Goal: Transaction & Acquisition: Download file/media

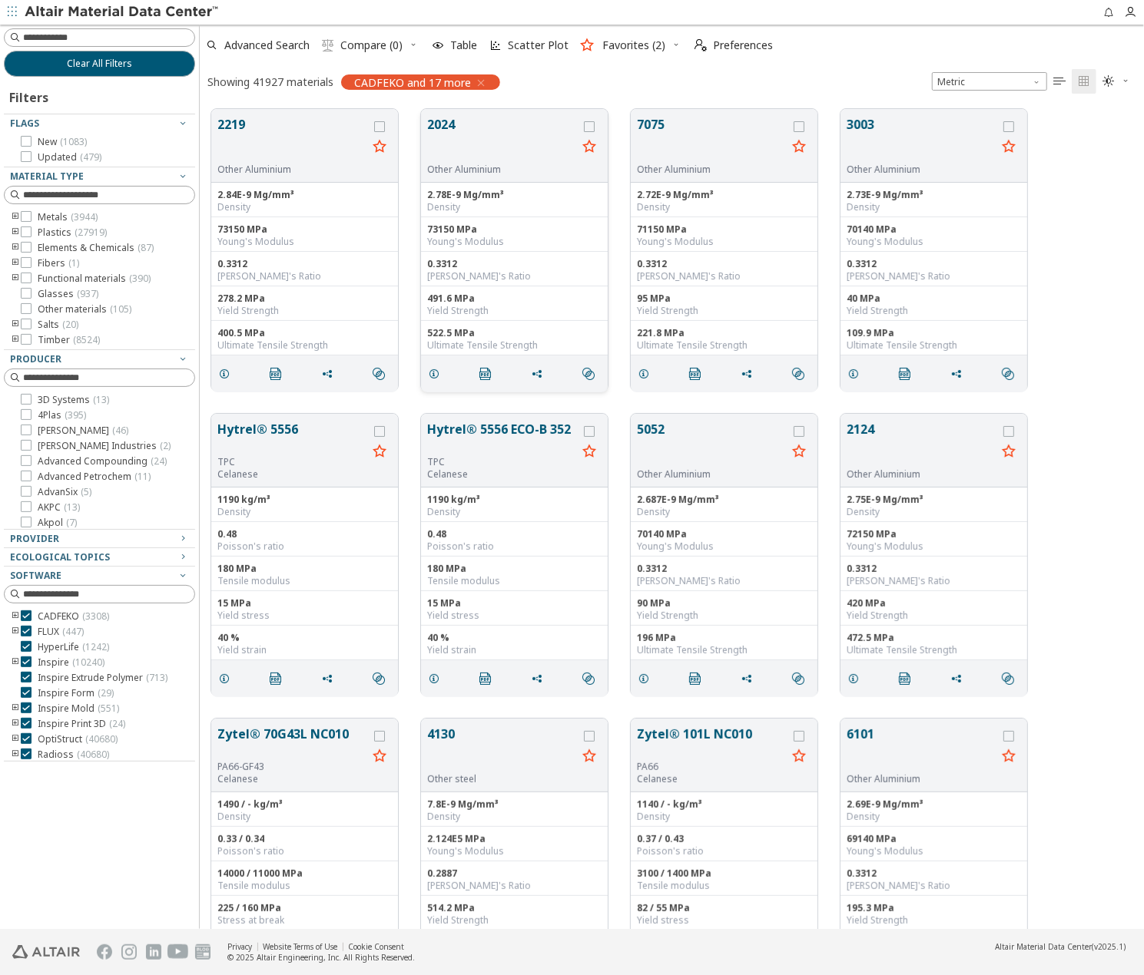
scroll to position [820, 932]
click at [99, 39] on input at bounding box center [101, 37] width 188 height 17
type input "******"
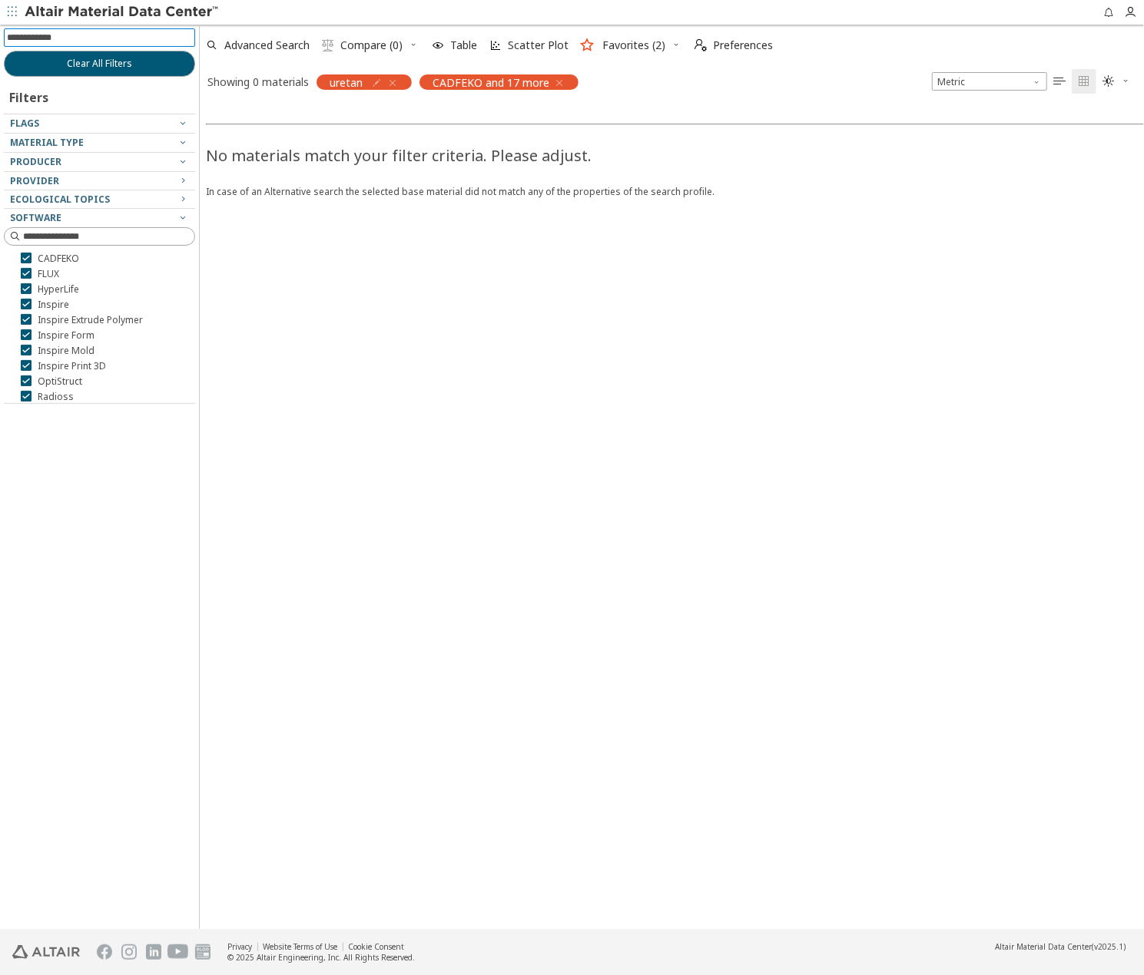
click at [86, 38] on input at bounding box center [101, 37] width 188 height 17
type input "*"
type input "**********"
click at [395, 84] on icon "button" at bounding box center [392, 83] width 12 height 12
click at [120, 42] on input at bounding box center [101, 37] width 188 height 17
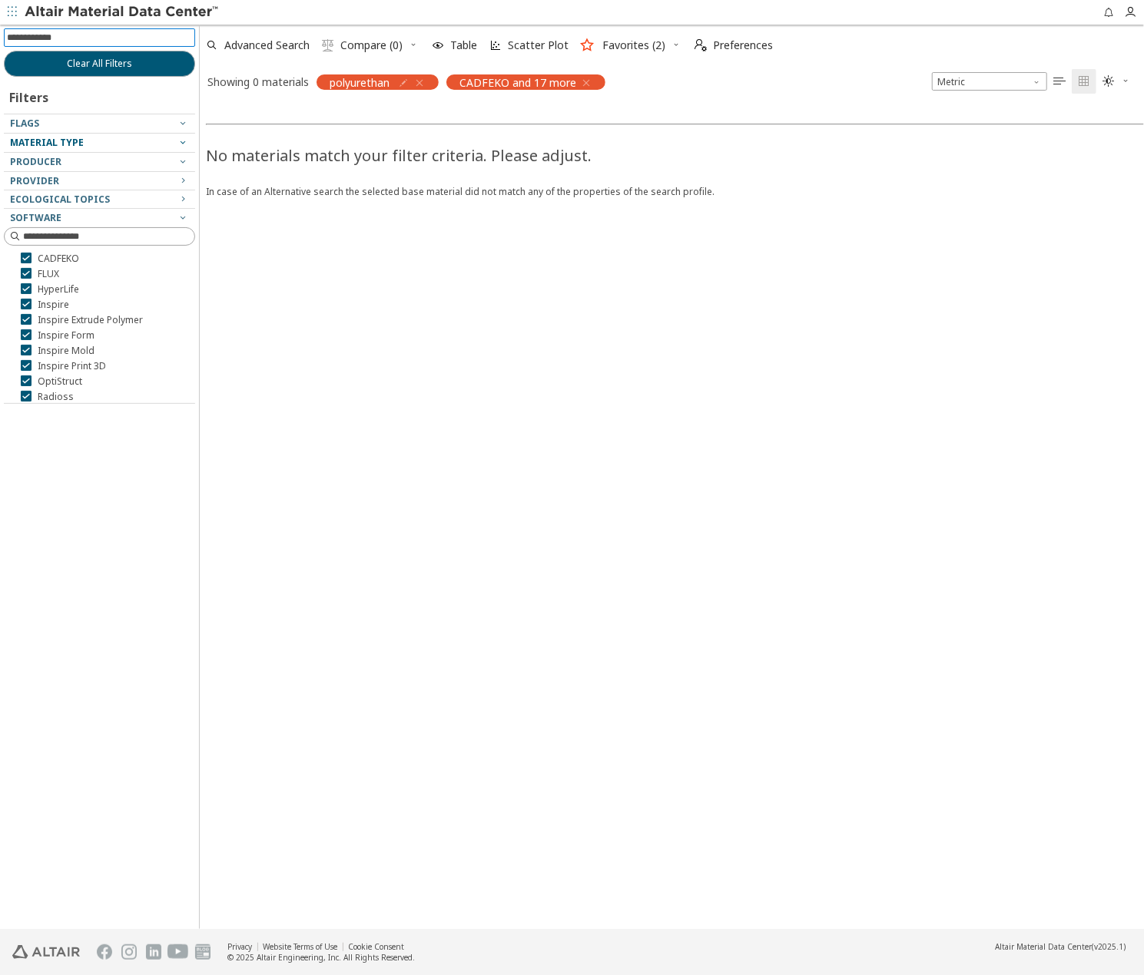
click at [183, 141] on icon "button" at bounding box center [183, 142] width 12 height 12
click at [60, 142] on span "Material Type" at bounding box center [47, 142] width 74 height 13
click at [28, 288] on icon at bounding box center [26, 288] width 11 height 11
click at [26, 276] on icon at bounding box center [26, 273] width 11 height 11
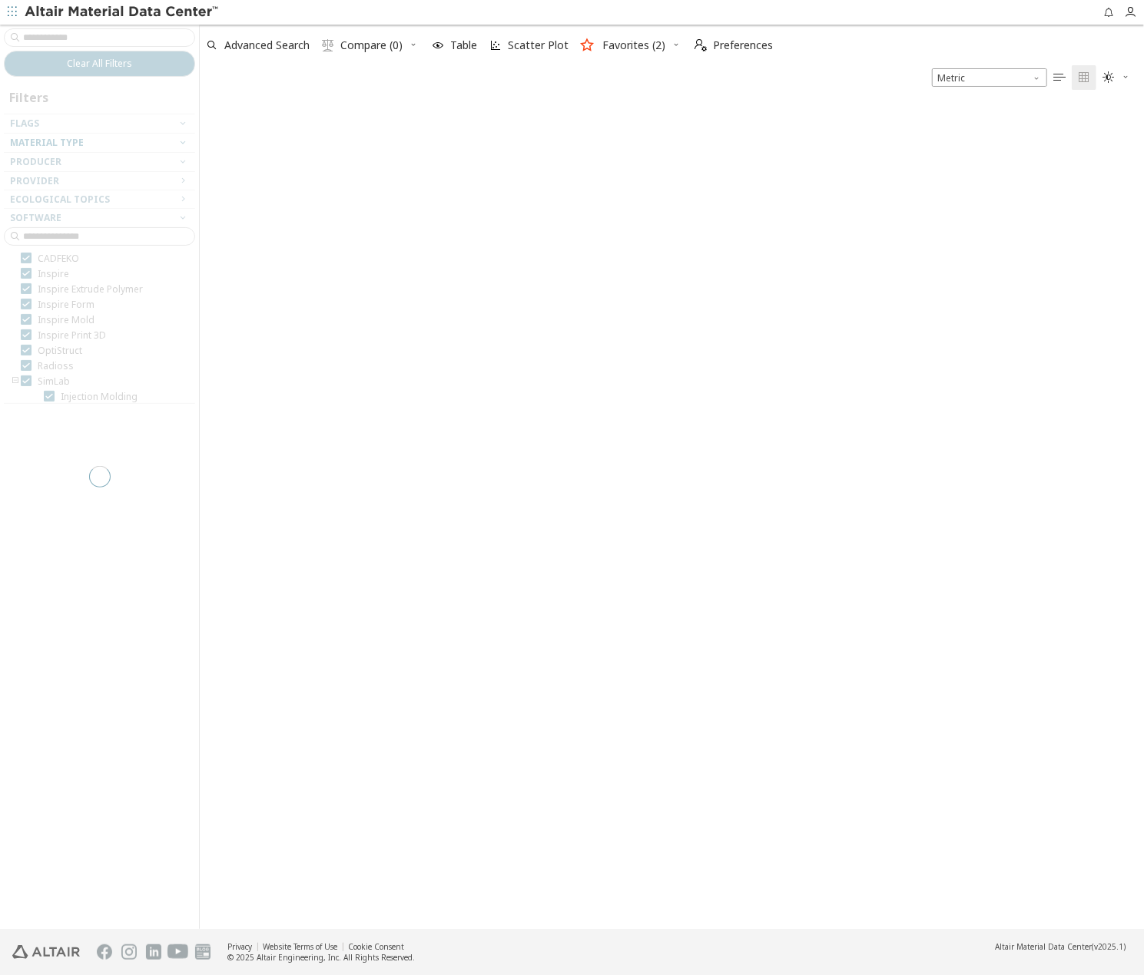
click at [24, 260] on div at bounding box center [99, 477] width 199 height 905
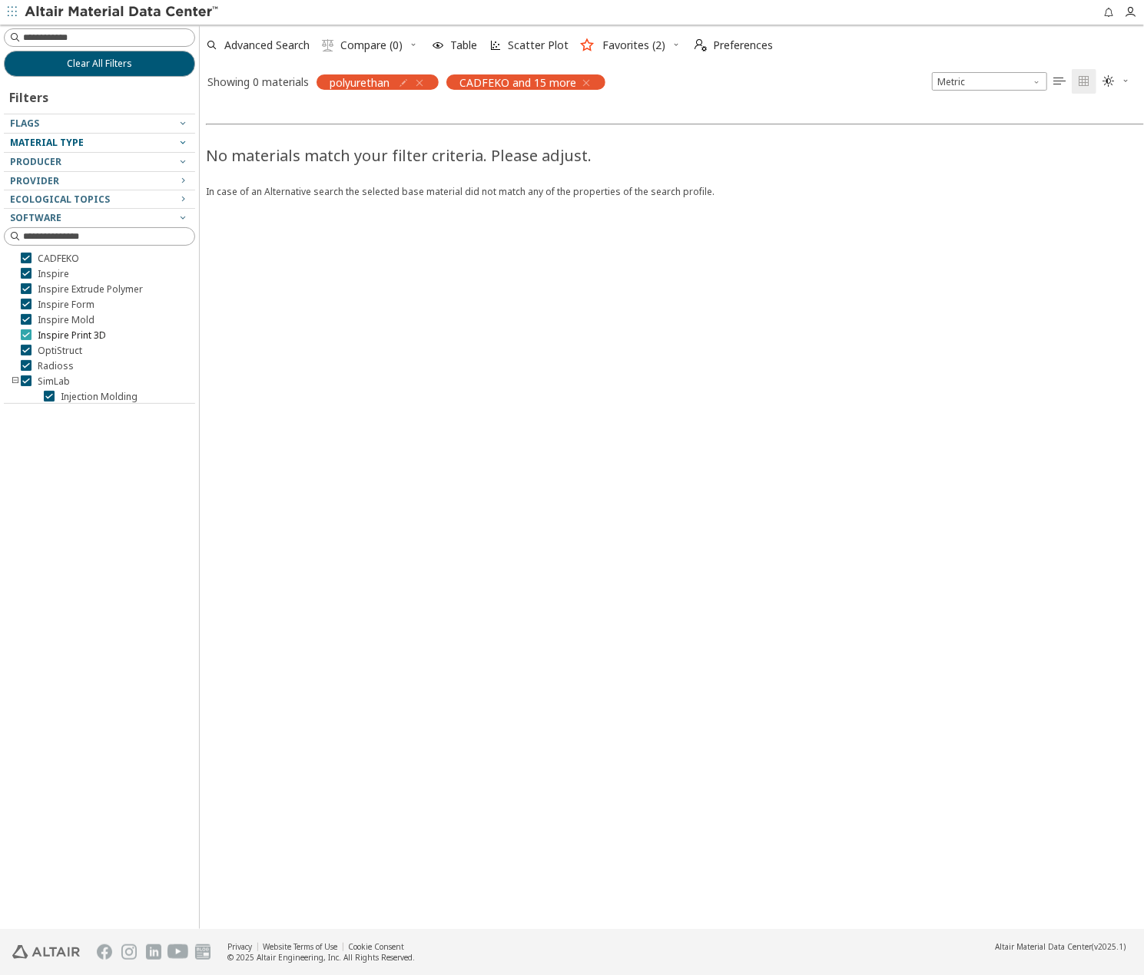
click at [27, 334] on icon at bounding box center [26, 334] width 11 height 11
click at [50, 303] on icon at bounding box center [49, 301] width 11 height 11
click at [24, 329] on icon at bounding box center [26, 331] width 11 height 11
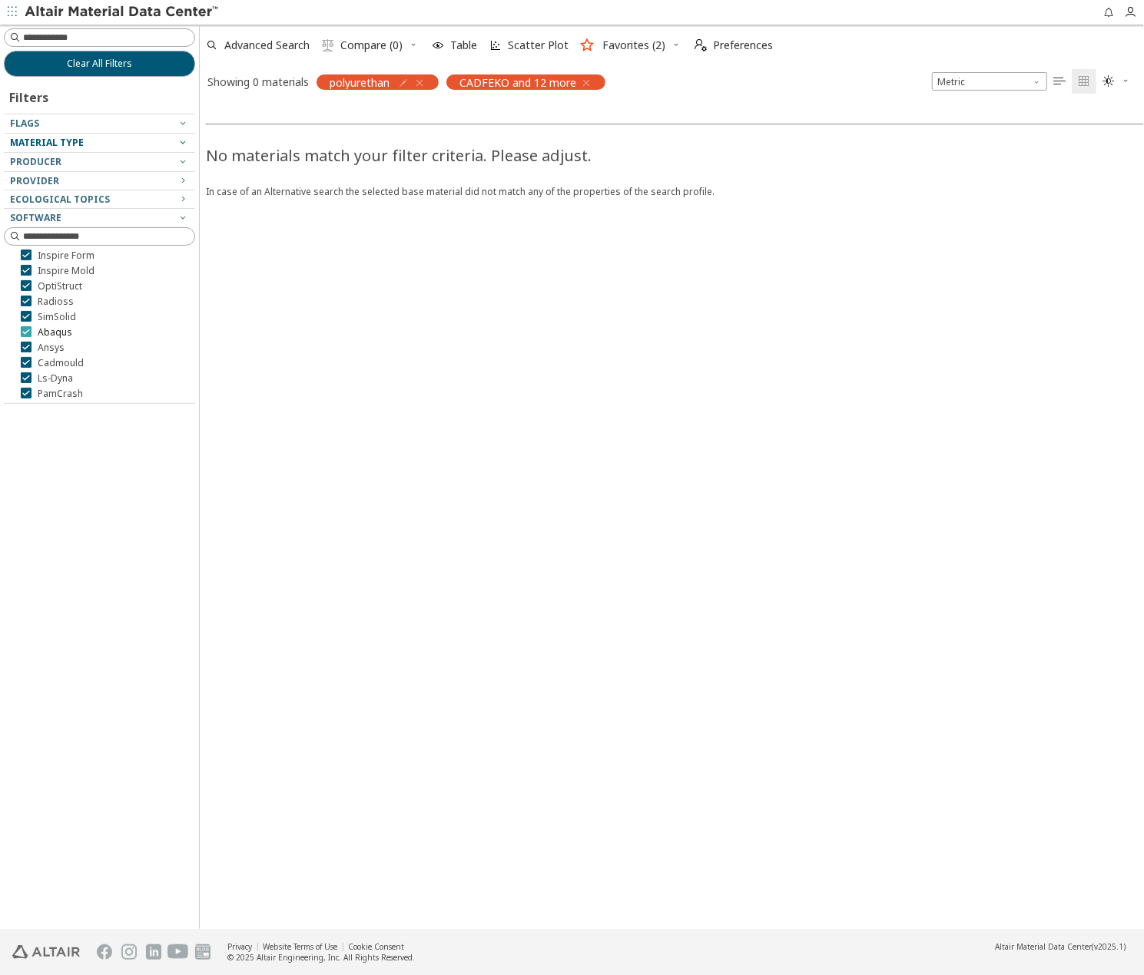
scroll to position [34, 0]
click at [25, 349] on icon at bounding box center [26, 347] width 11 height 11
click at [25, 288] on icon at bounding box center [26, 285] width 11 height 11
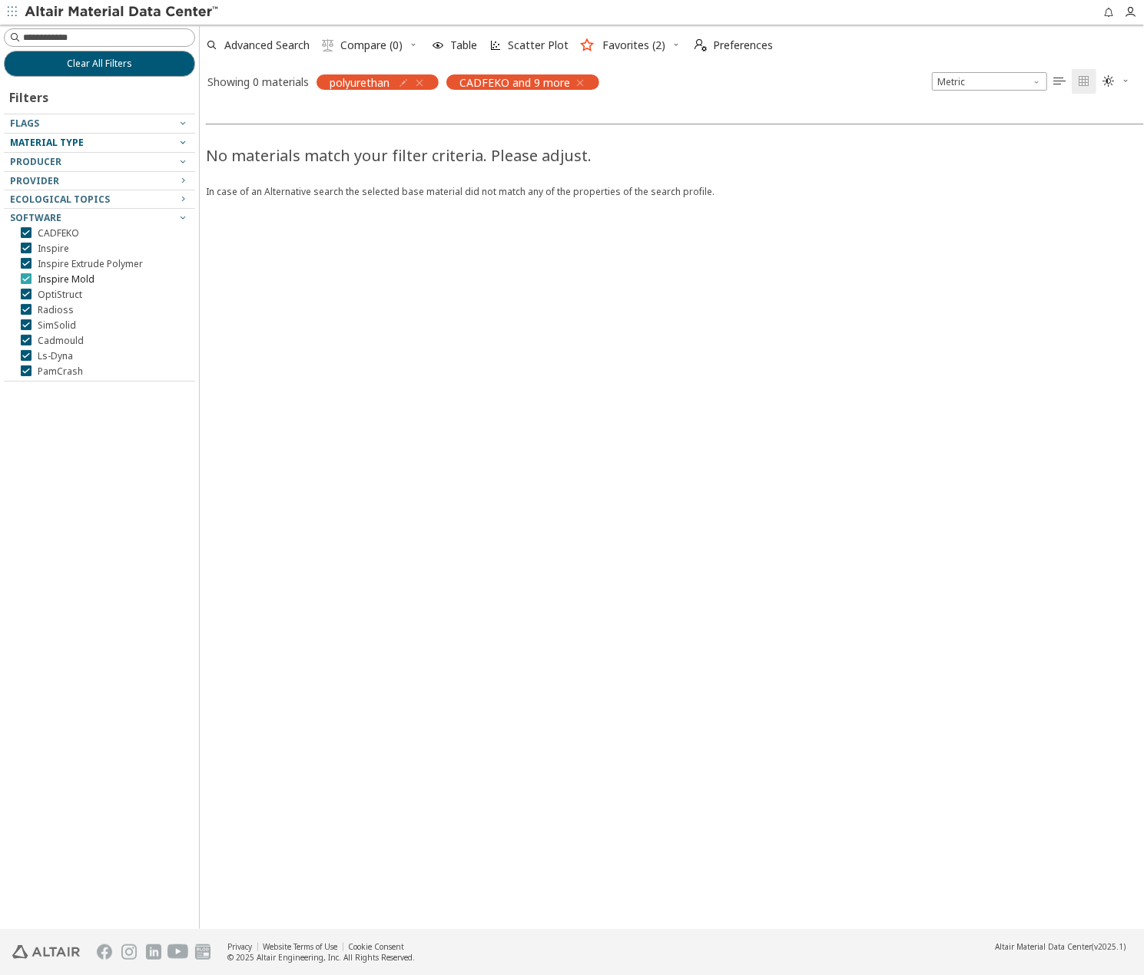
click at [25, 280] on icon at bounding box center [26, 278] width 11 height 11
click at [24, 237] on icon at bounding box center [26, 235] width 11 height 11
click at [27, 346] on div at bounding box center [96, 350] width 184 height 8
click at [26, 343] on icon at bounding box center [26, 343] width 11 height 11
click at [25, 313] on icon at bounding box center [26, 312] width 11 height 11
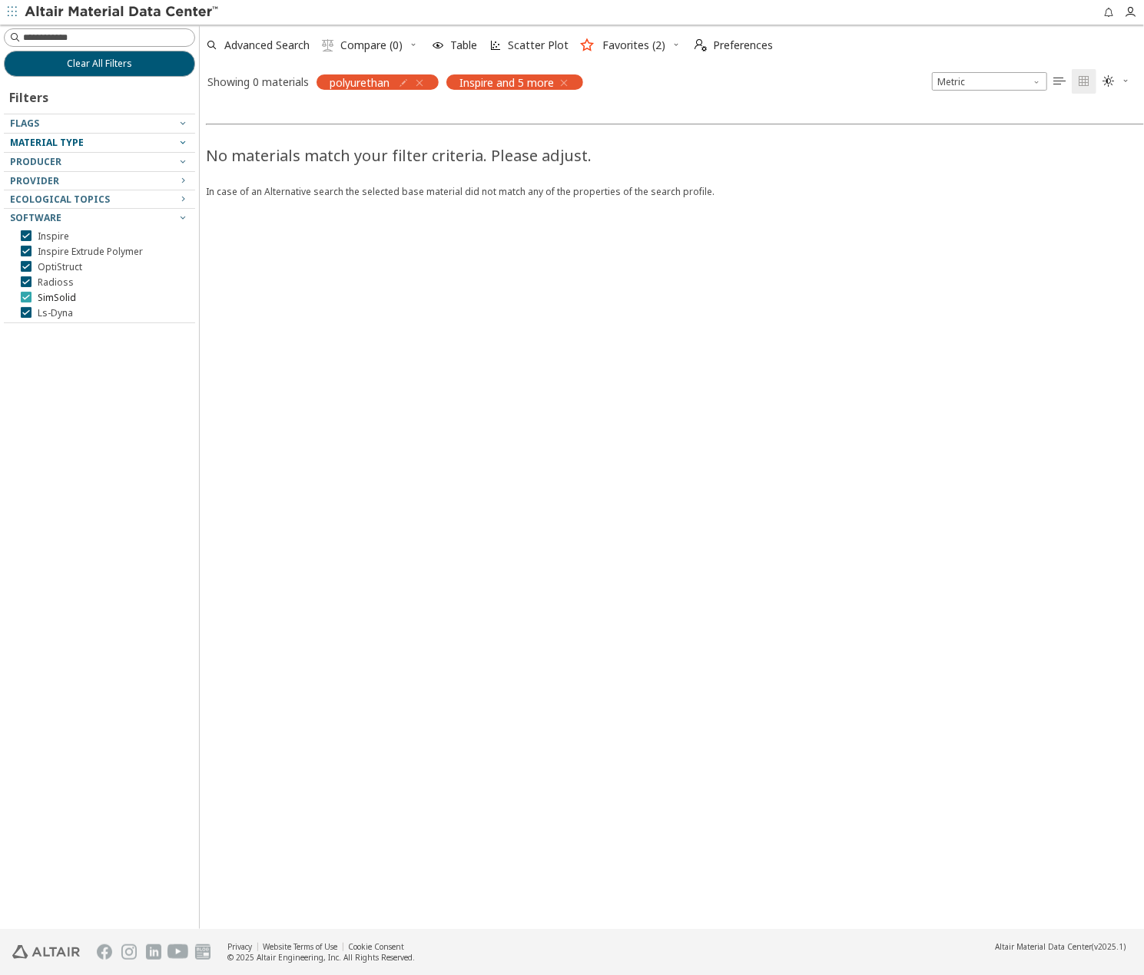
click at [25, 297] on icon at bounding box center [26, 297] width 11 height 11
click at [27, 297] on icon at bounding box center [26, 297] width 11 height 11
click at [26, 283] on icon at bounding box center [26, 281] width 11 height 11
click at [63, 142] on span "Material Type" at bounding box center [47, 142] width 74 height 13
click at [184, 144] on icon "button" at bounding box center [183, 142] width 12 height 12
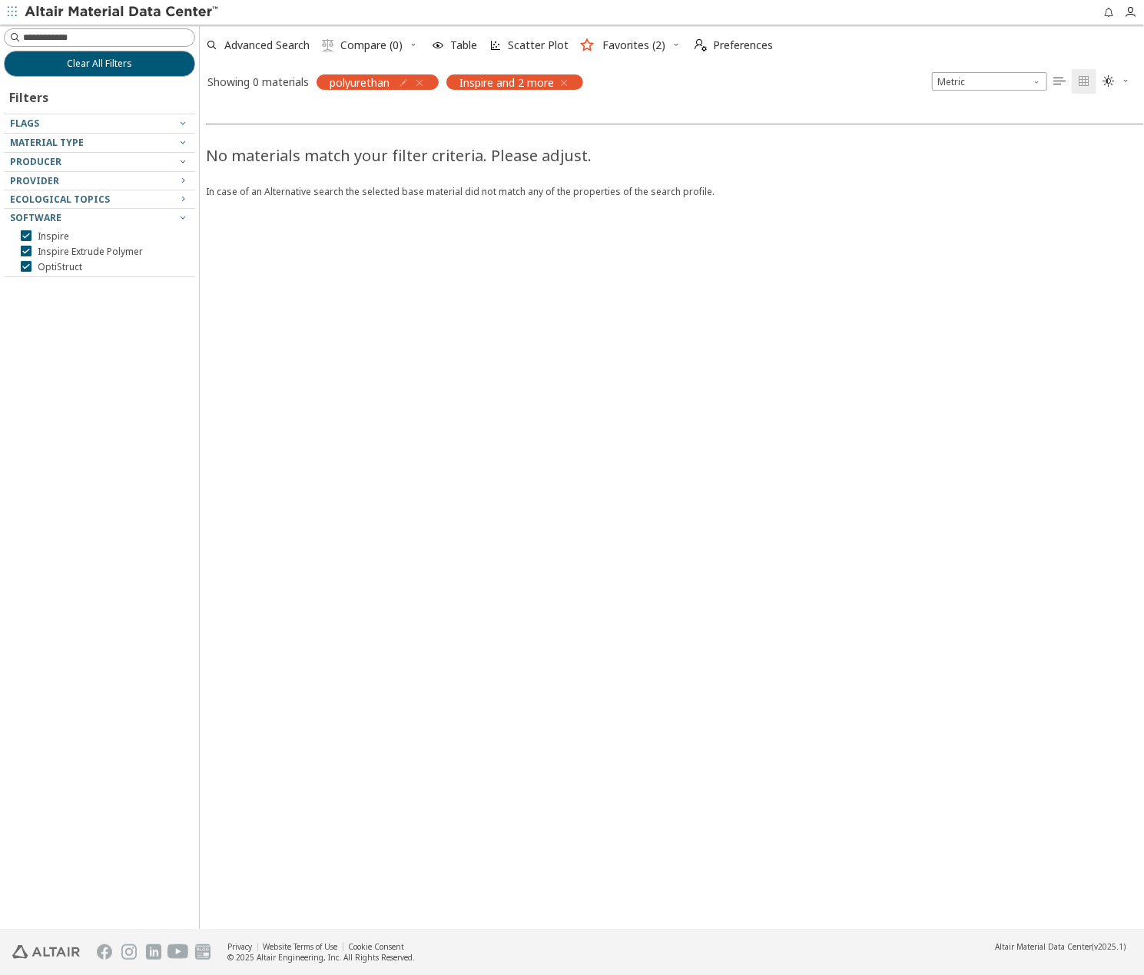
click at [425, 81] on icon "button" at bounding box center [419, 83] width 12 height 12
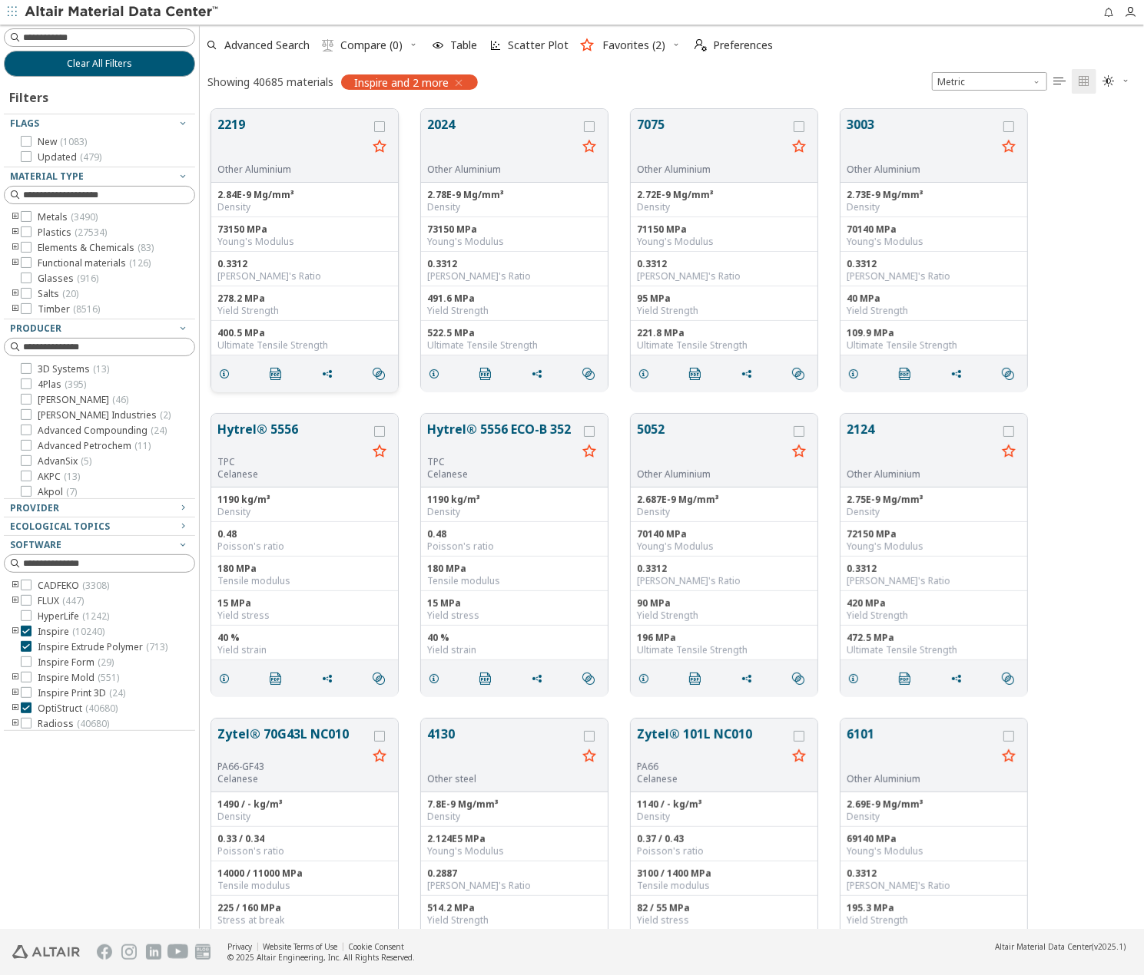
scroll to position [820, 932]
click at [14, 260] on icon "toogle group" at bounding box center [15, 263] width 11 height 12
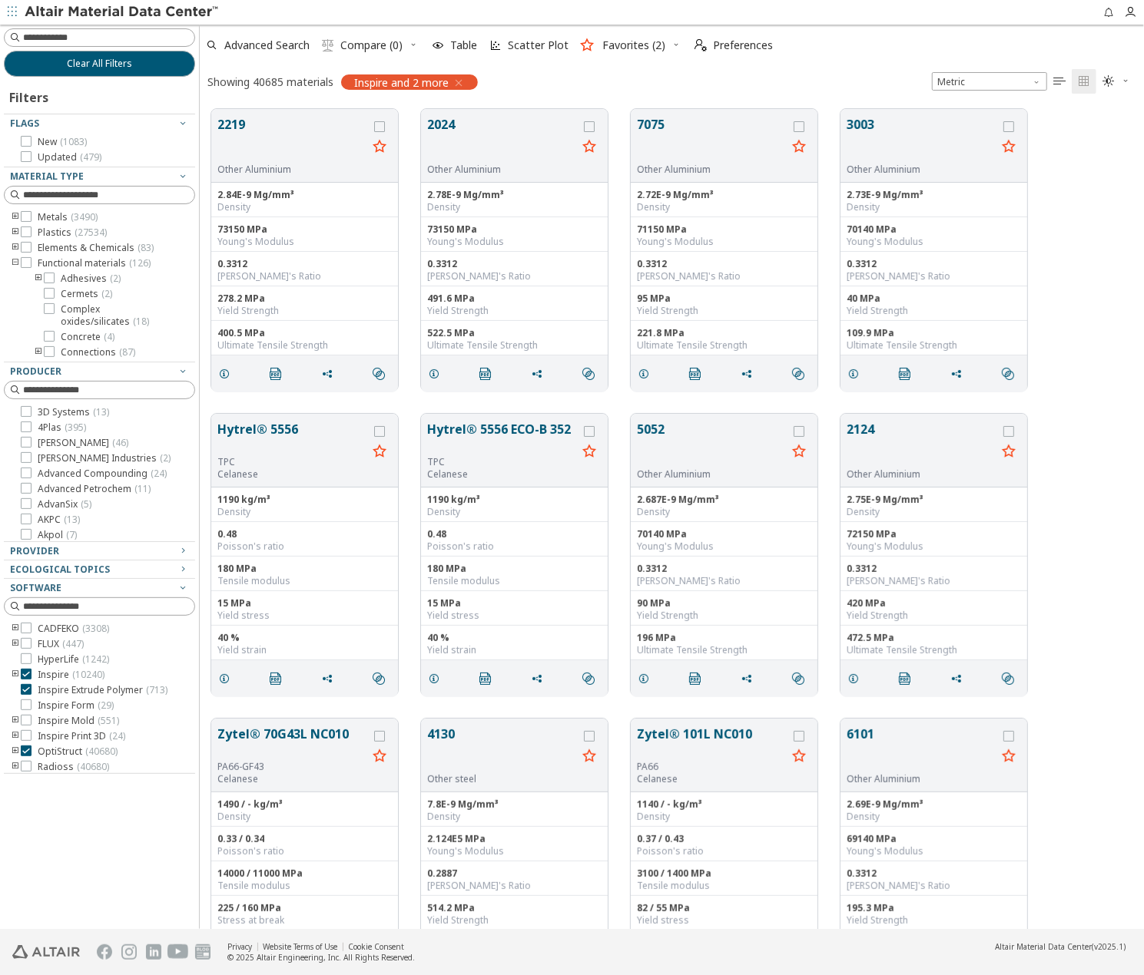
scroll to position [0, 0]
click at [12, 233] on icon "toogle group" at bounding box center [15, 233] width 11 height 12
click at [35, 247] on icon "toogle group" at bounding box center [38, 248] width 11 height 12
click at [69, 250] on icon at bounding box center [72, 247] width 11 height 11
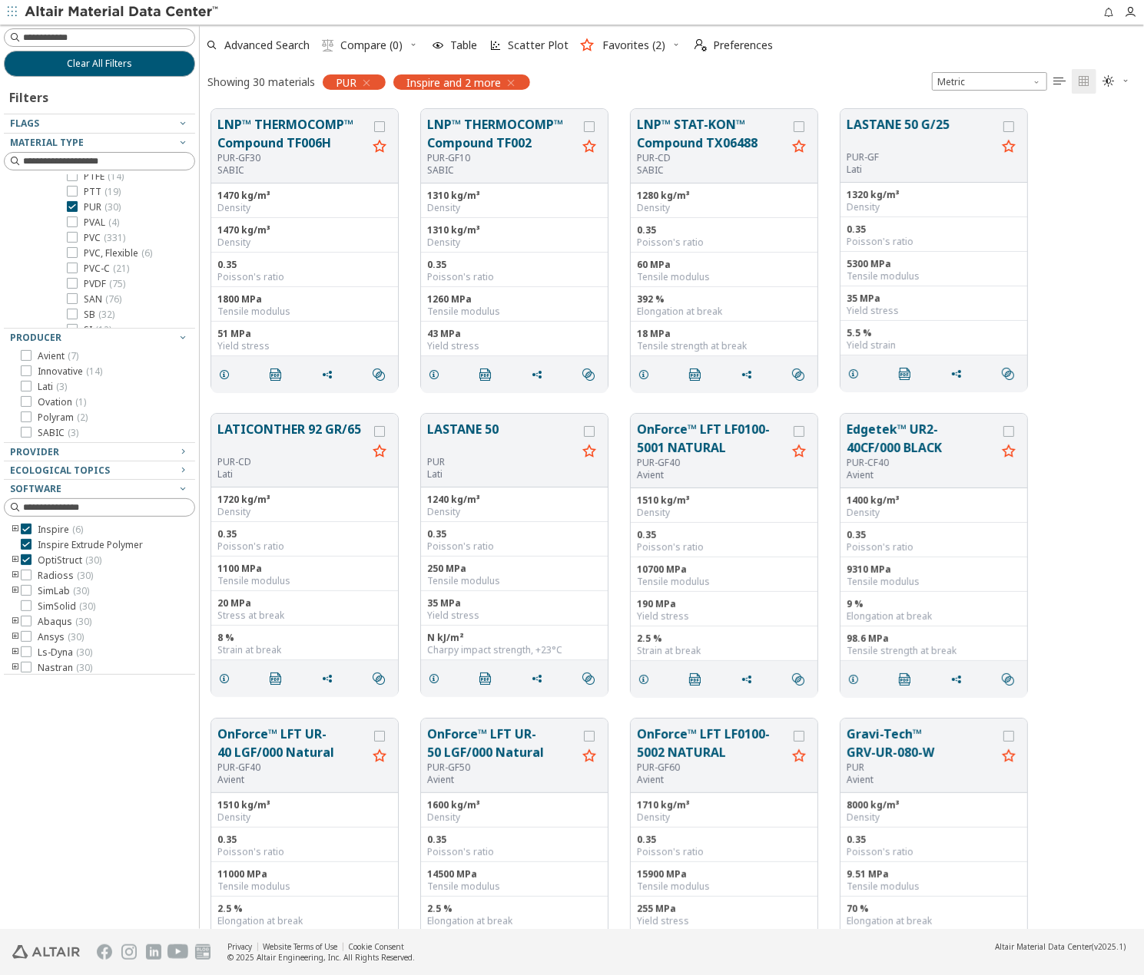
scroll to position [1613, 0]
click at [72, 213] on icon at bounding box center [72, 213] width 11 height 11
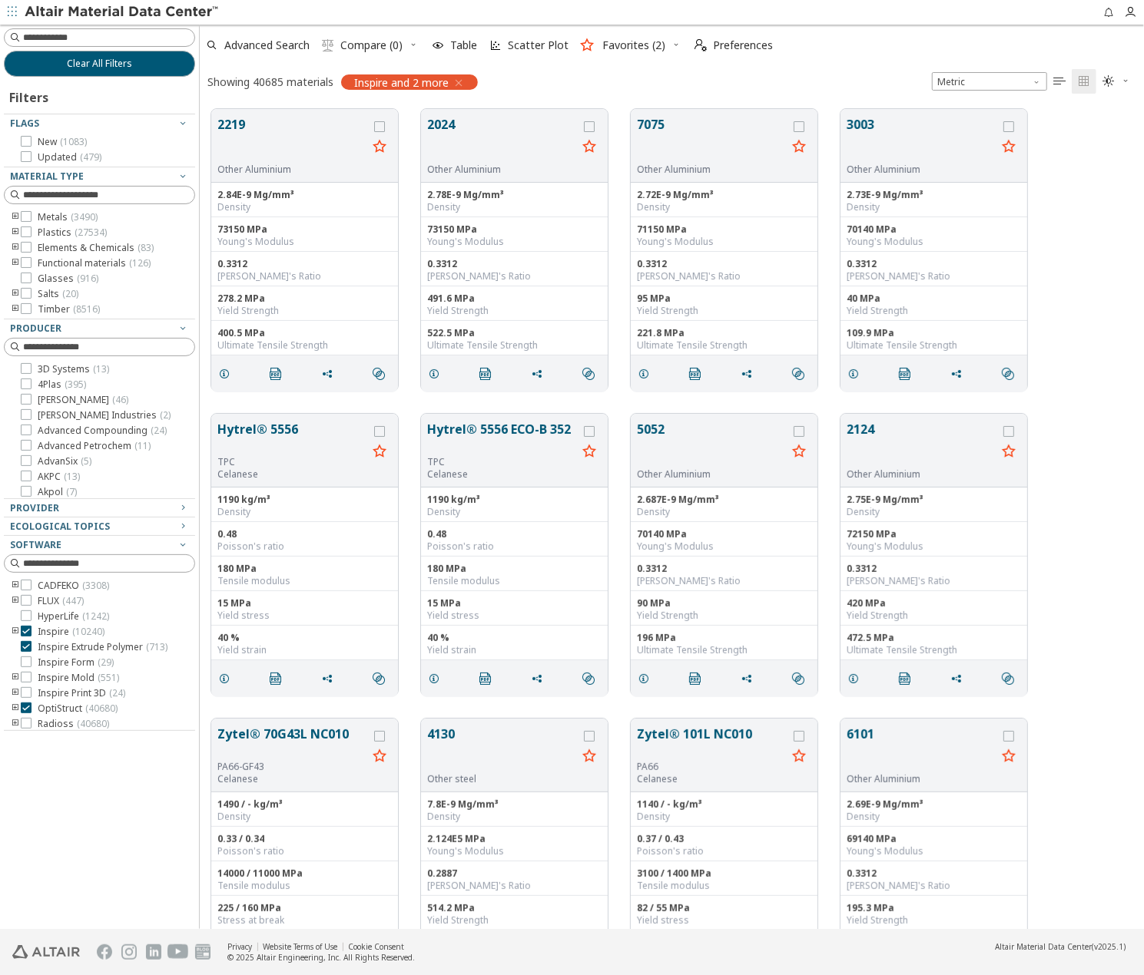
click at [12, 233] on icon "toogle group" at bounding box center [15, 233] width 11 height 12
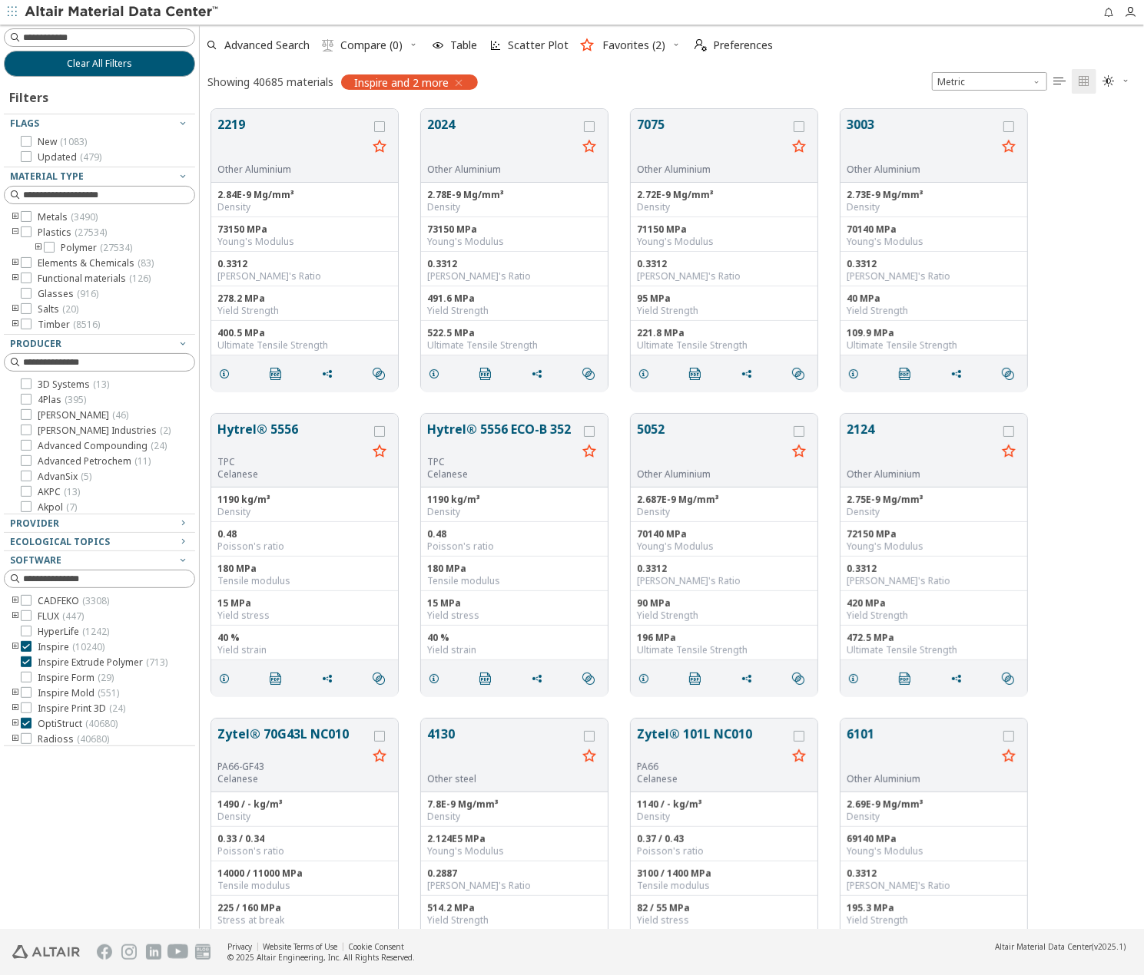
click at [35, 250] on icon "toogle group" at bounding box center [38, 248] width 11 height 12
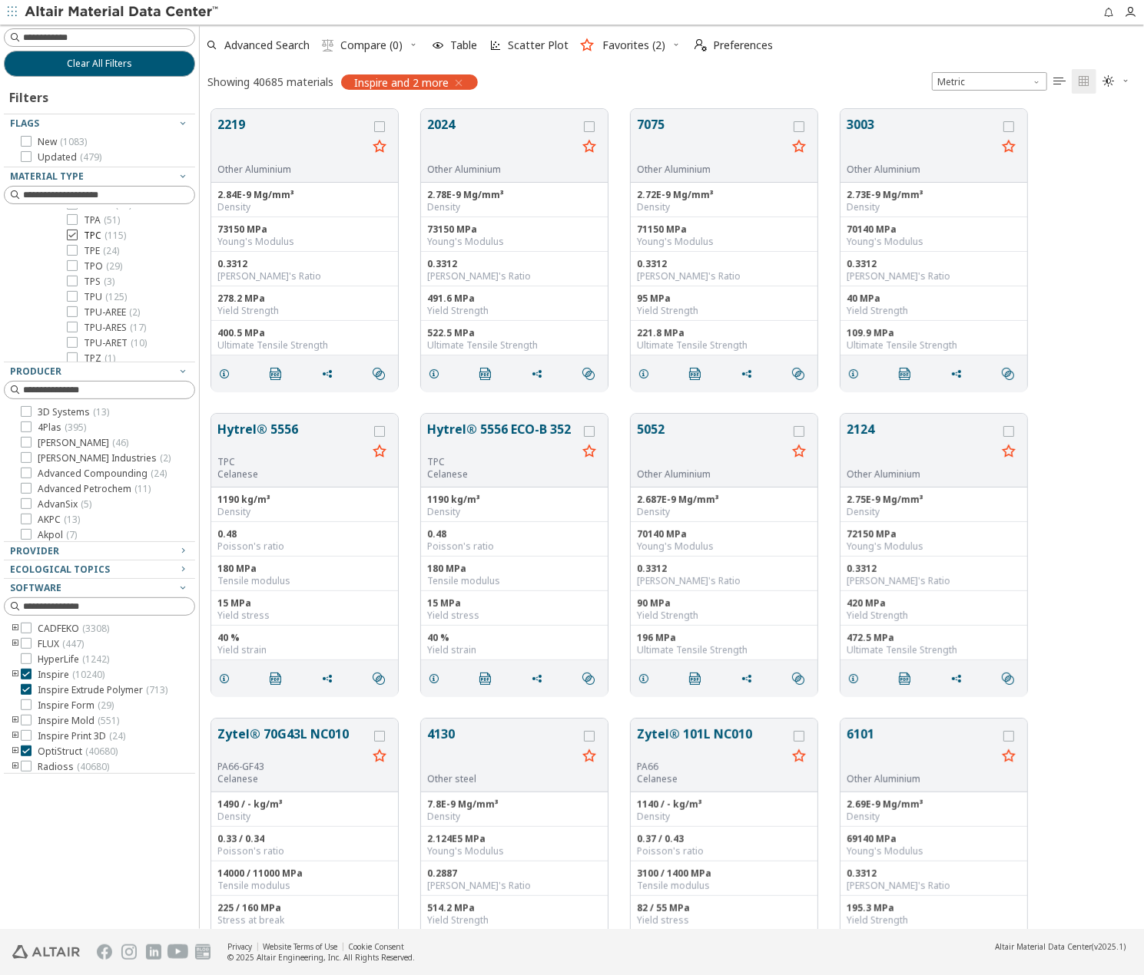
scroll to position [1769, 0]
click at [73, 335] on icon at bounding box center [72, 336] width 11 height 11
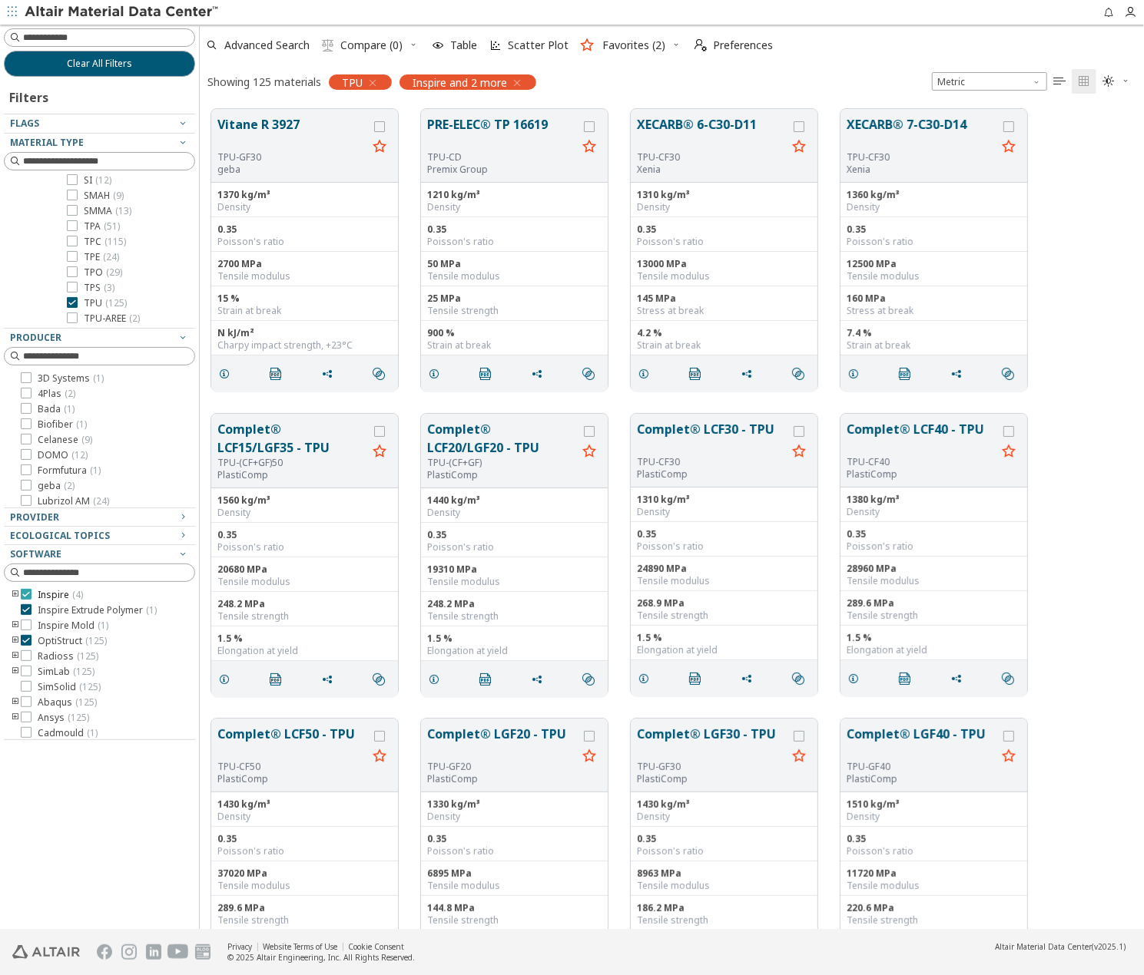
click at [25, 593] on icon at bounding box center [26, 594] width 11 height 11
click at [26, 611] on icon at bounding box center [26, 609] width 11 height 11
click at [12, 639] on icon "toogle group" at bounding box center [15, 641] width 11 height 12
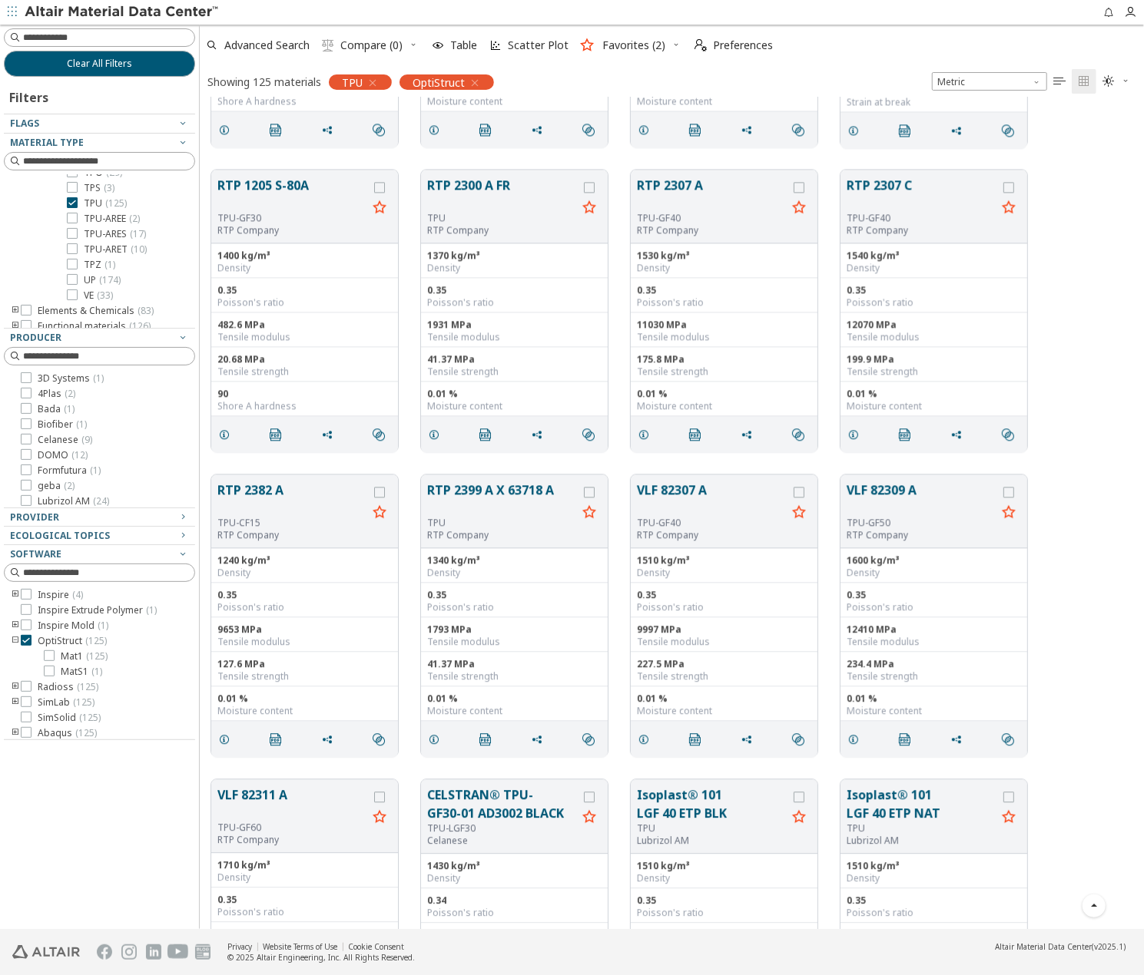
scroll to position [1846, 0]
click at [54, 670] on div at bounding box center [49, 671] width 11 height 11
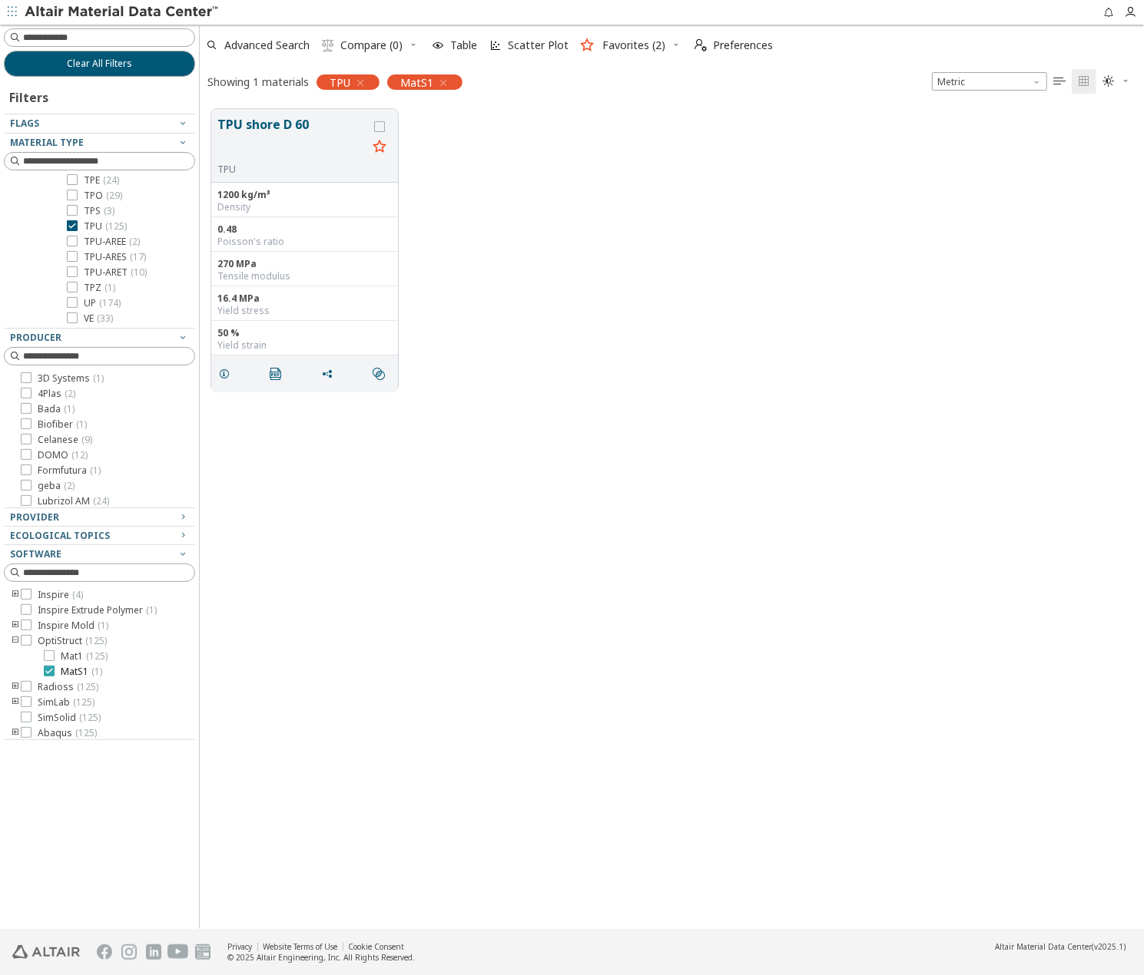
scroll to position [786, 0]
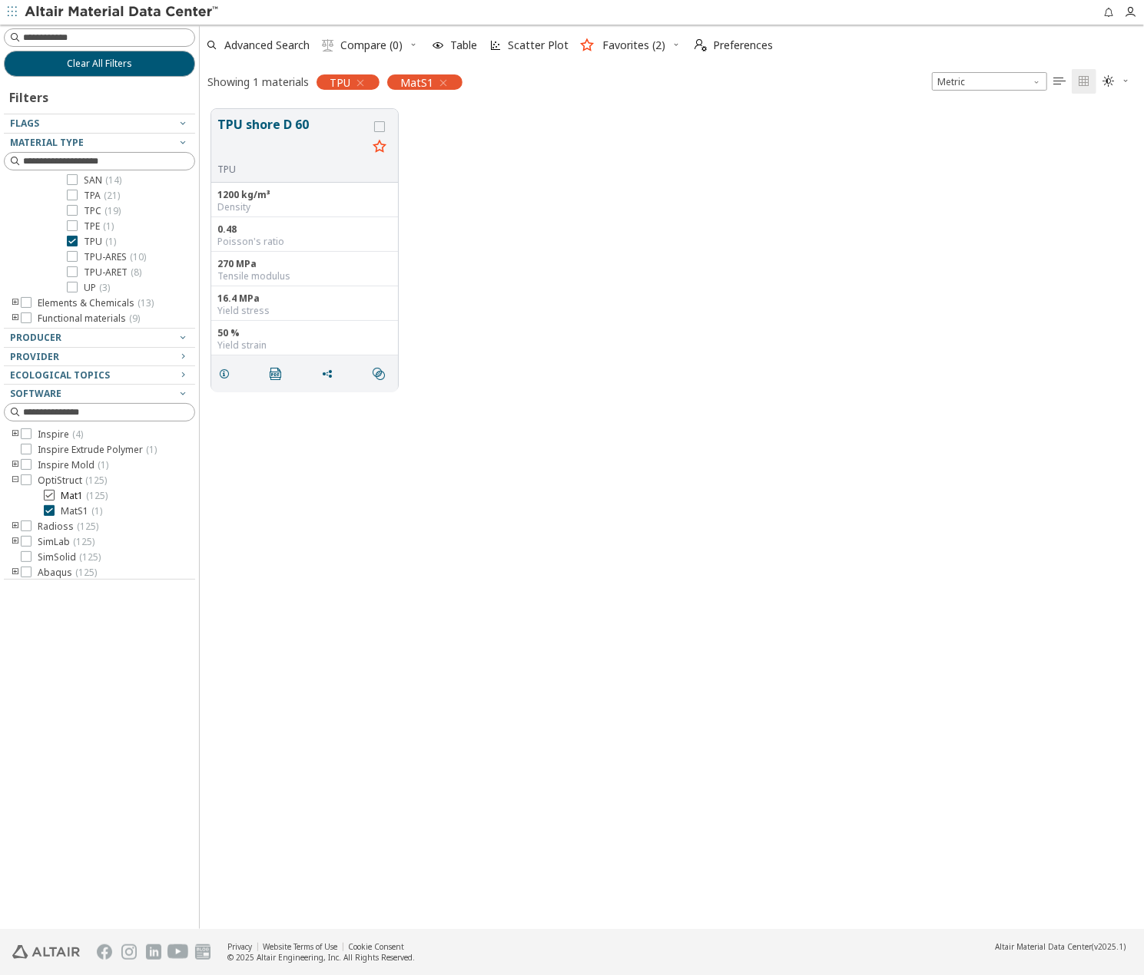
click at [48, 495] on icon at bounding box center [49, 495] width 11 height 11
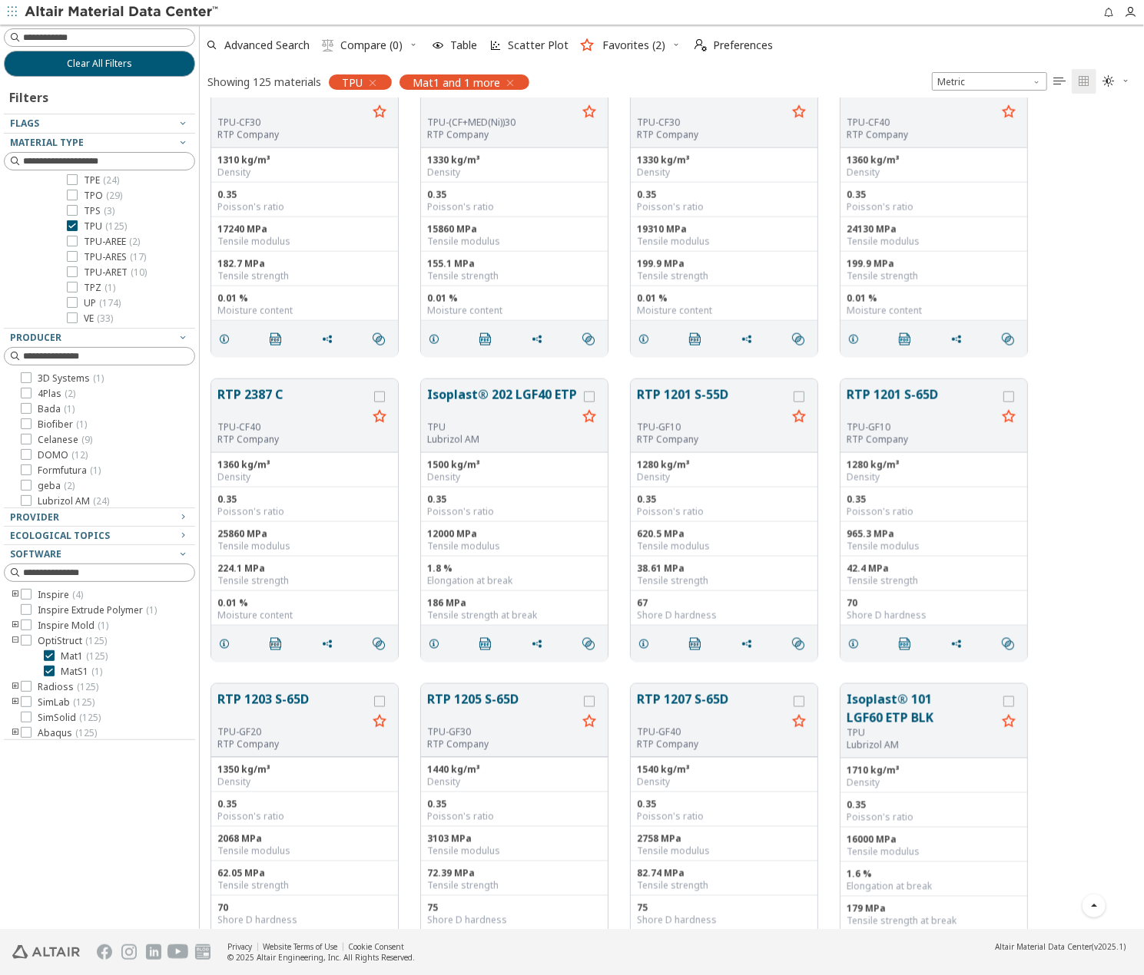
scroll to position [4838, 0]
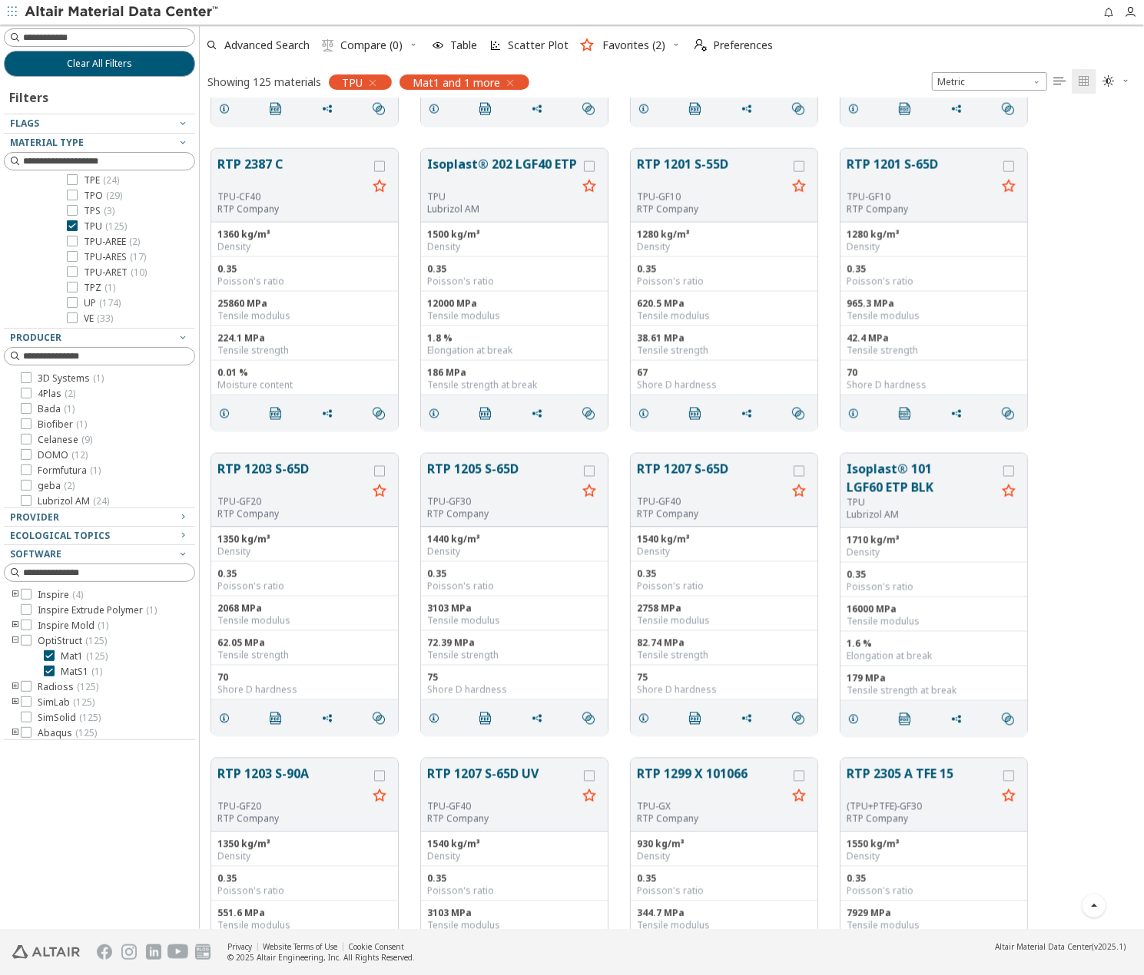
click at [1074, 525] on div "RTP 1203 S-65D TPU-GF20 RTP Company 1350 kg/m³ Density 0.35 Poisson's ratio 206…" at bounding box center [672, 594] width 944 height 305
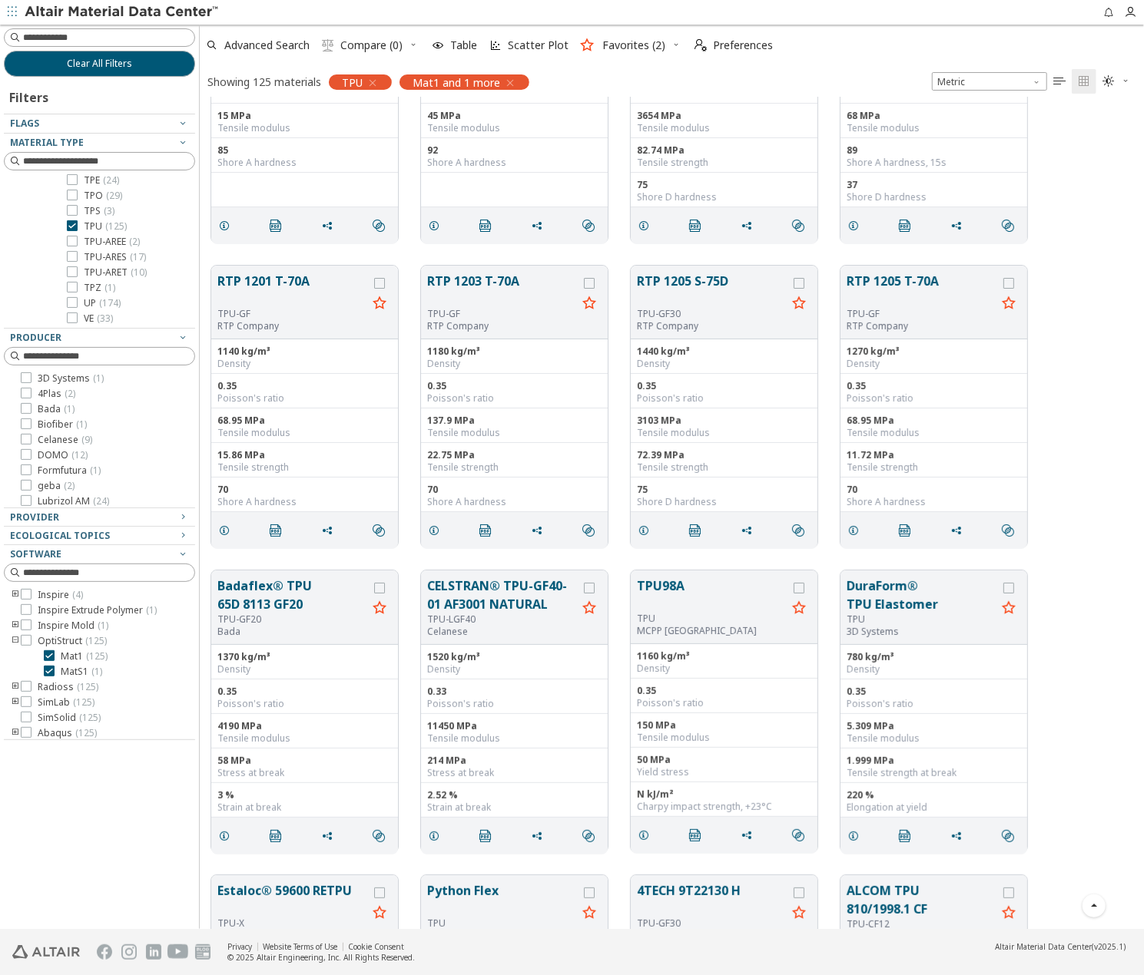
scroll to position [6858, 0]
click at [1009, 608] on icon "grid" at bounding box center [1008, 606] width 18 height 19
click at [1012, 583] on icon "grid" at bounding box center [1008, 586] width 11 height 11
click at [13, 13] on icon "button" at bounding box center [12, 11] width 9 height 9
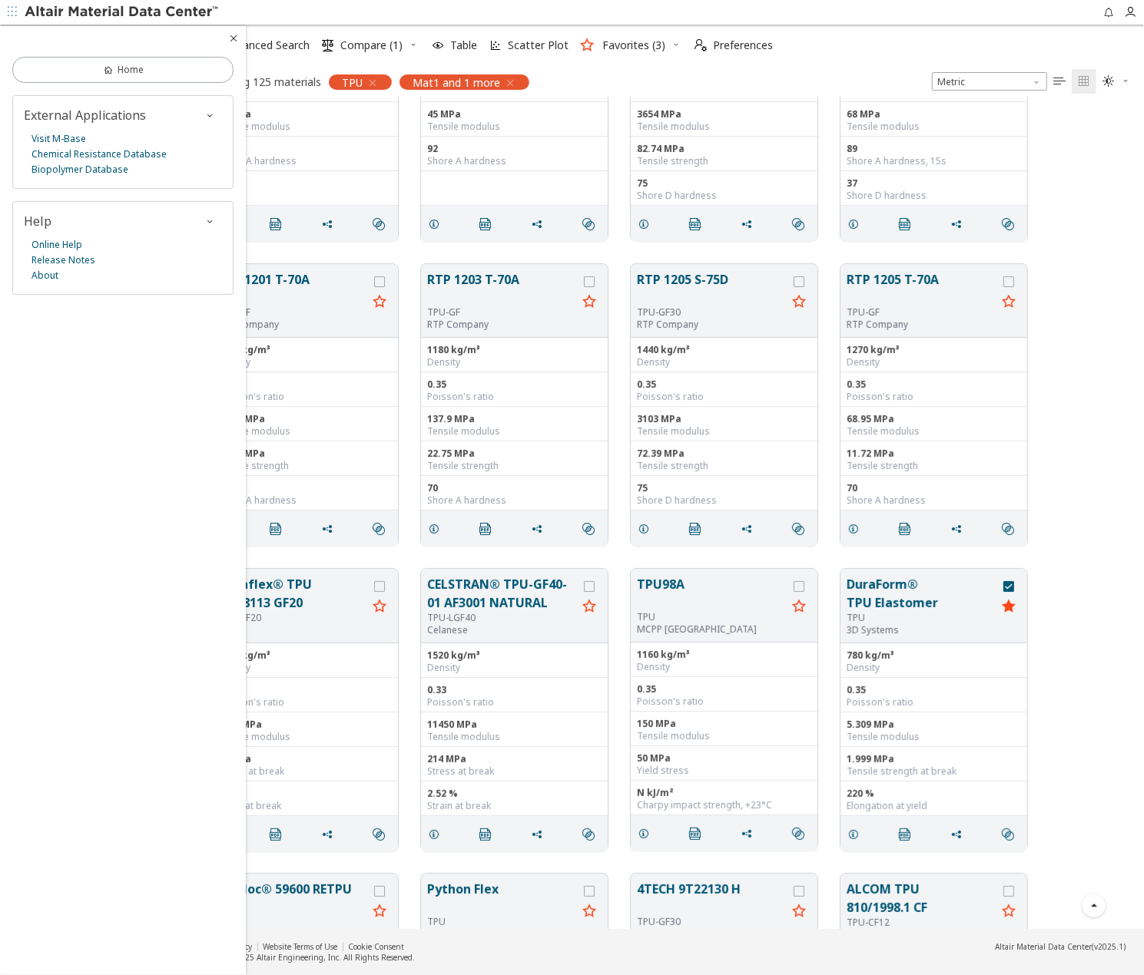
click at [1100, 339] on div "RTP 1201 T-70A TPU-GF RTP Company 1140 kg/m³ Density 0.35 Poisson's ratio 68.95…" at bounding box center [672, 405] width 944 height 305
click at [915, 602] on button "DuraForm® TPU Elastomer" at bounding box center [921, 593] width 150 height 37
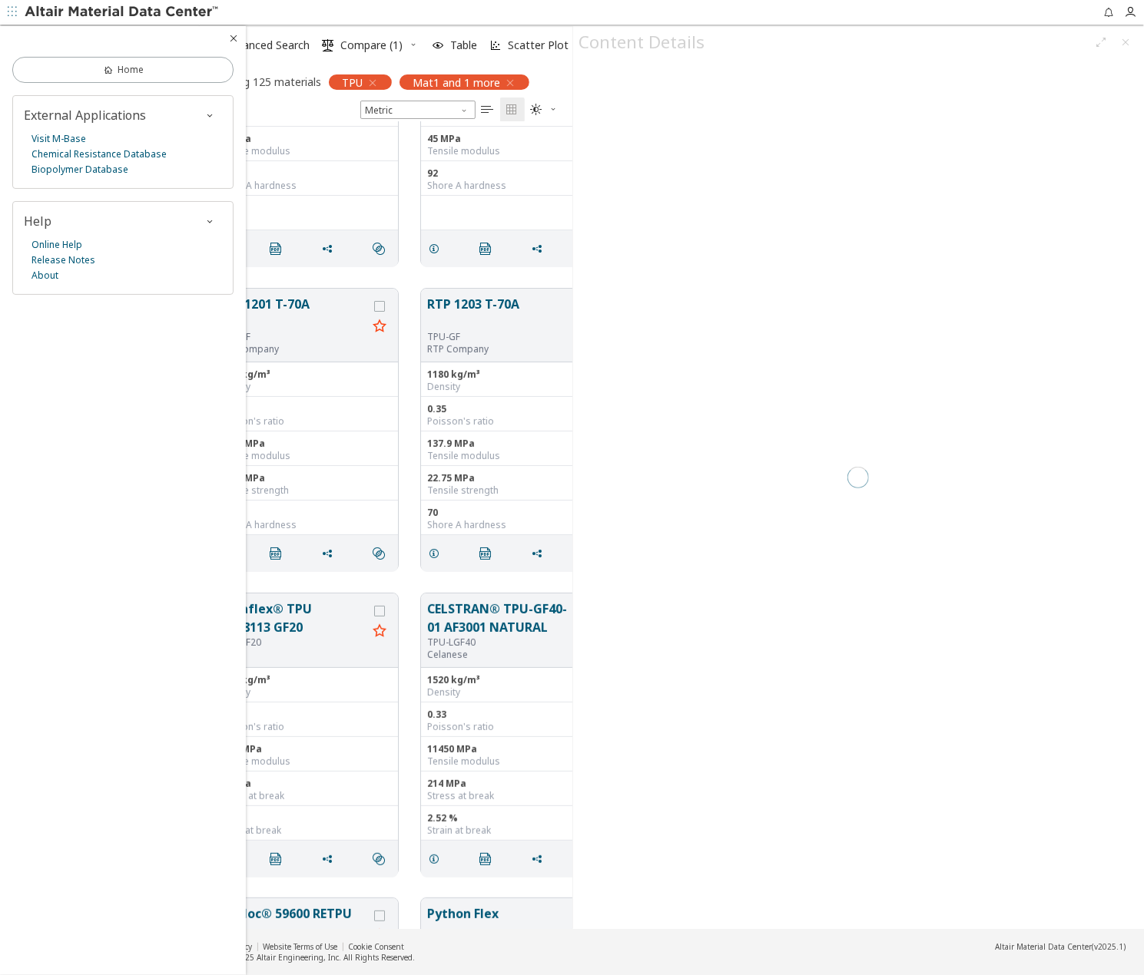
scroll to position [12, 12]
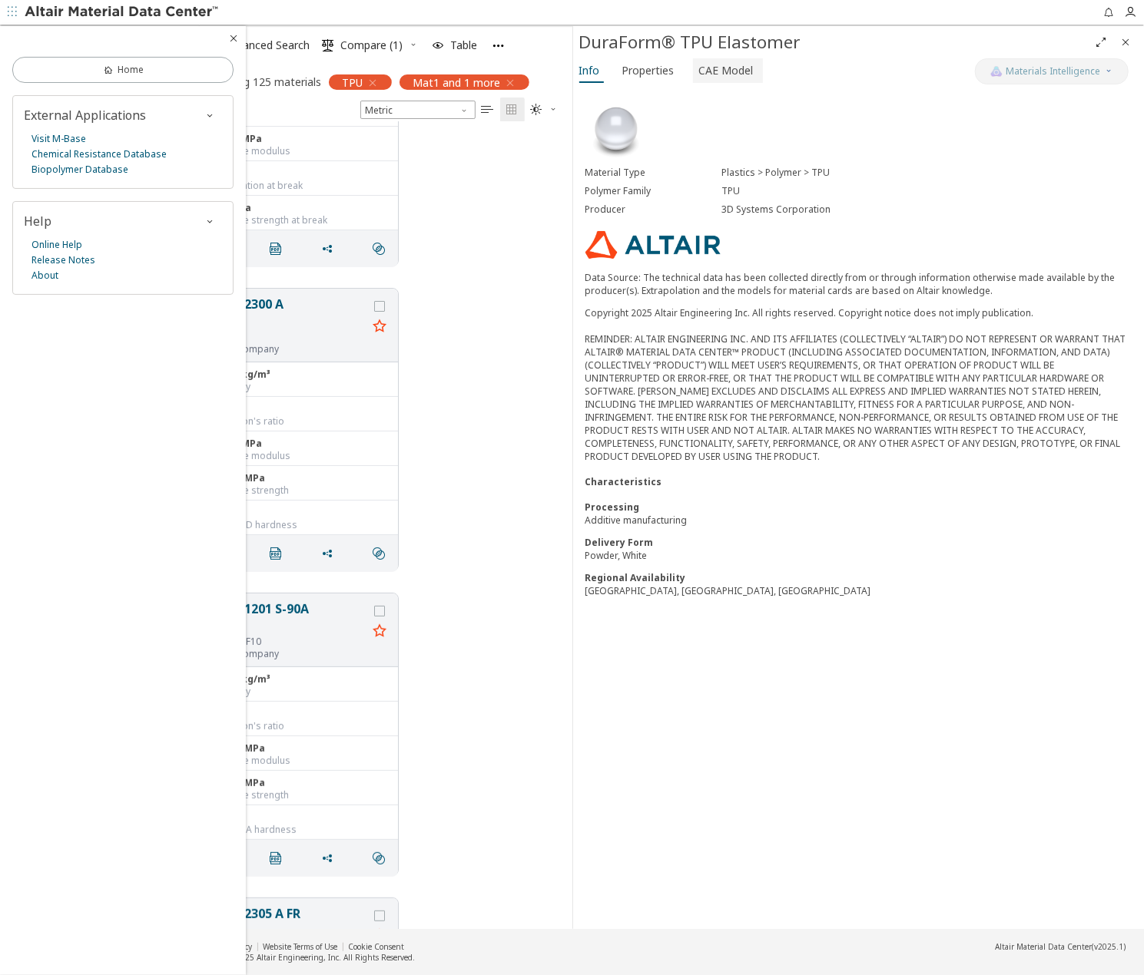
click at [732, 74] on span "CAE Model" at bounding box center [726, 70] width 55 height 25
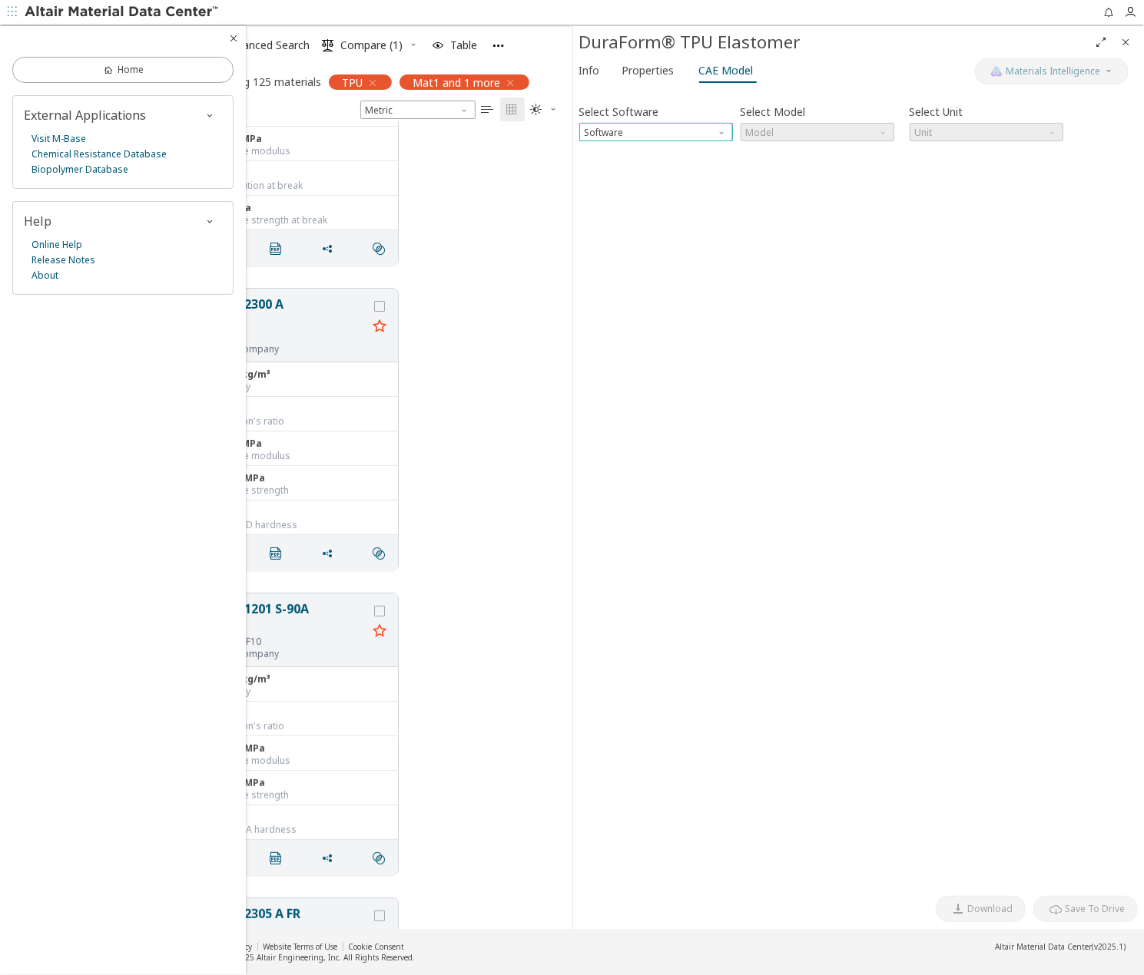
click at [723, 131] on span "Software" at bounding box center [723, 129] width 12 height 12
click at [646, 184] on span "SimLab" at bounding box center [654, 187] width 141 height 11
click at [774, 135] on span "Model" at bounding box center [817, 132] width 154 height 18
click at [772, 150] on span "Elastic" at bounding box center [761, 150] width 28 height 12
click at [726, 133] on span "Software" at bounding box center [723, 129] width 12 height 12
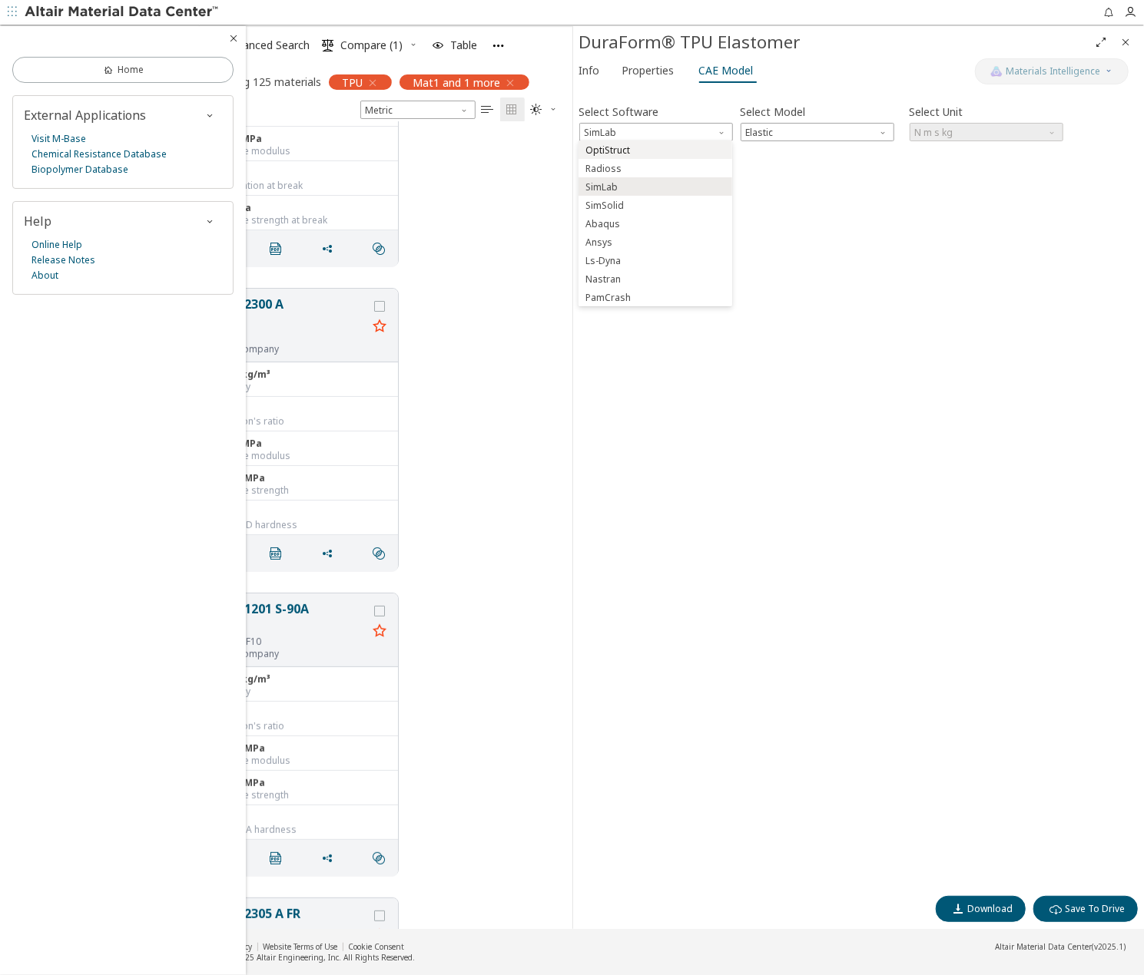
click at [654, 154] on span "OptiStruct" at bounding box center [654, 150] width 141 height 11
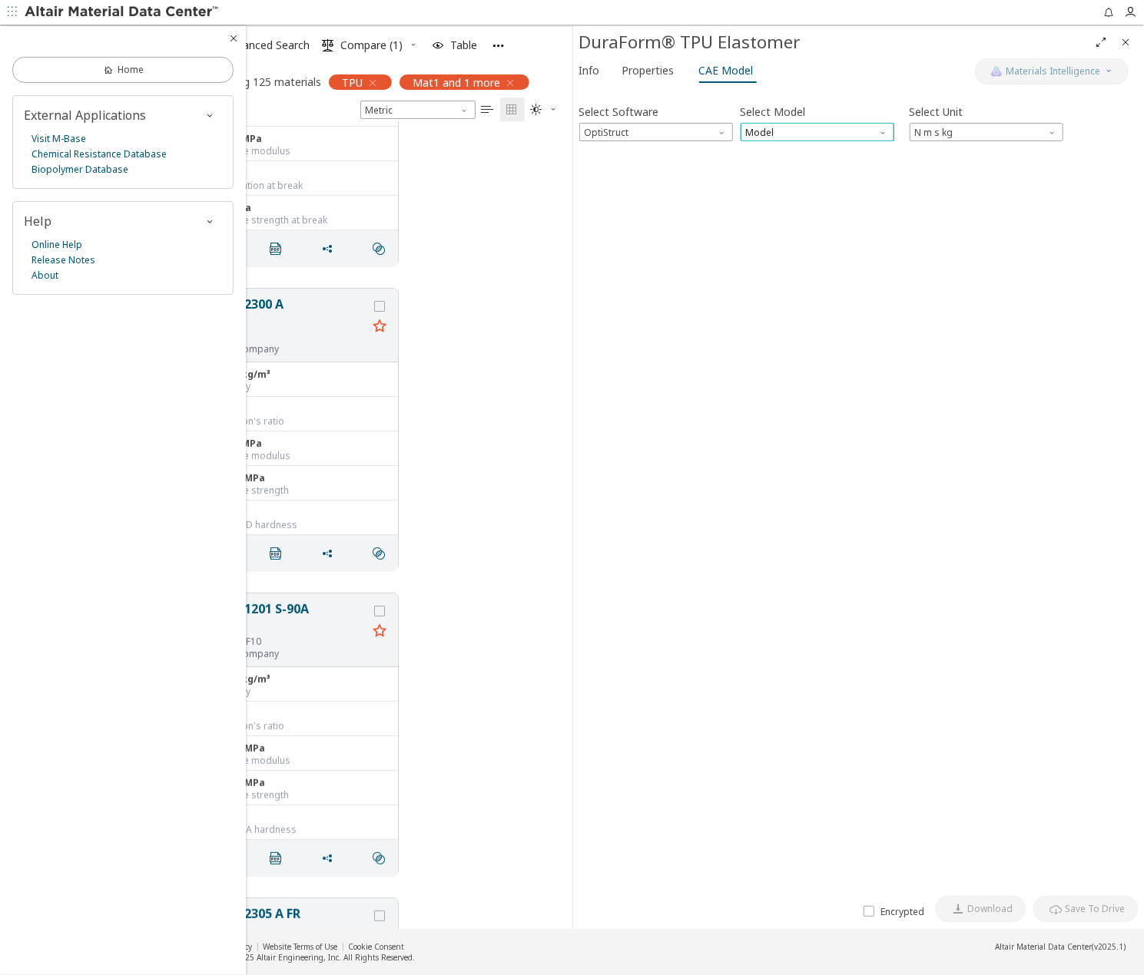
click at [768, 130] on span "Model" at bounding box center [817, 132] width 154 height 18
click at [766, 151] on span "Mat1" at bounding box center [758, 150] width 22 height 12
click at [666, 201] on button "CAE Card Preview" at bounding box center [648, 201] width 88 height 15
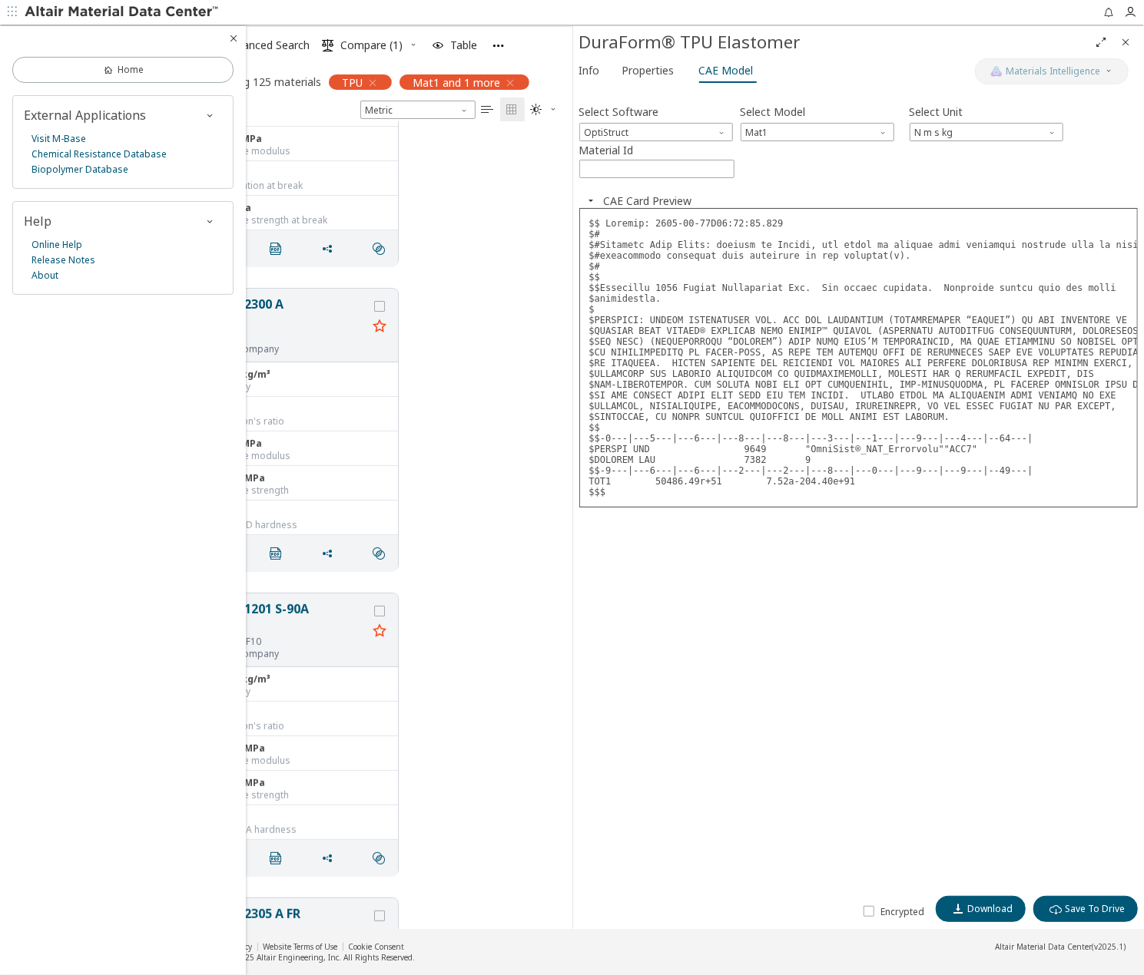
click at [884, 178] on div "Select Software OptiStruct Select Model Mat1 Select Unit N m s kg Material Id *…" at bounding box center [858, 491] width 559 height 796
click at [986, 909] on span "Download" at bounding box center [989, 909] width 45 height 12
click at [730, 127] on span "OptiStruct" at bounding box center [656, 132] width 154 height 18
click at [674, 187] on span "SimLab" at bounding box center [654, 187] width 141 height 11
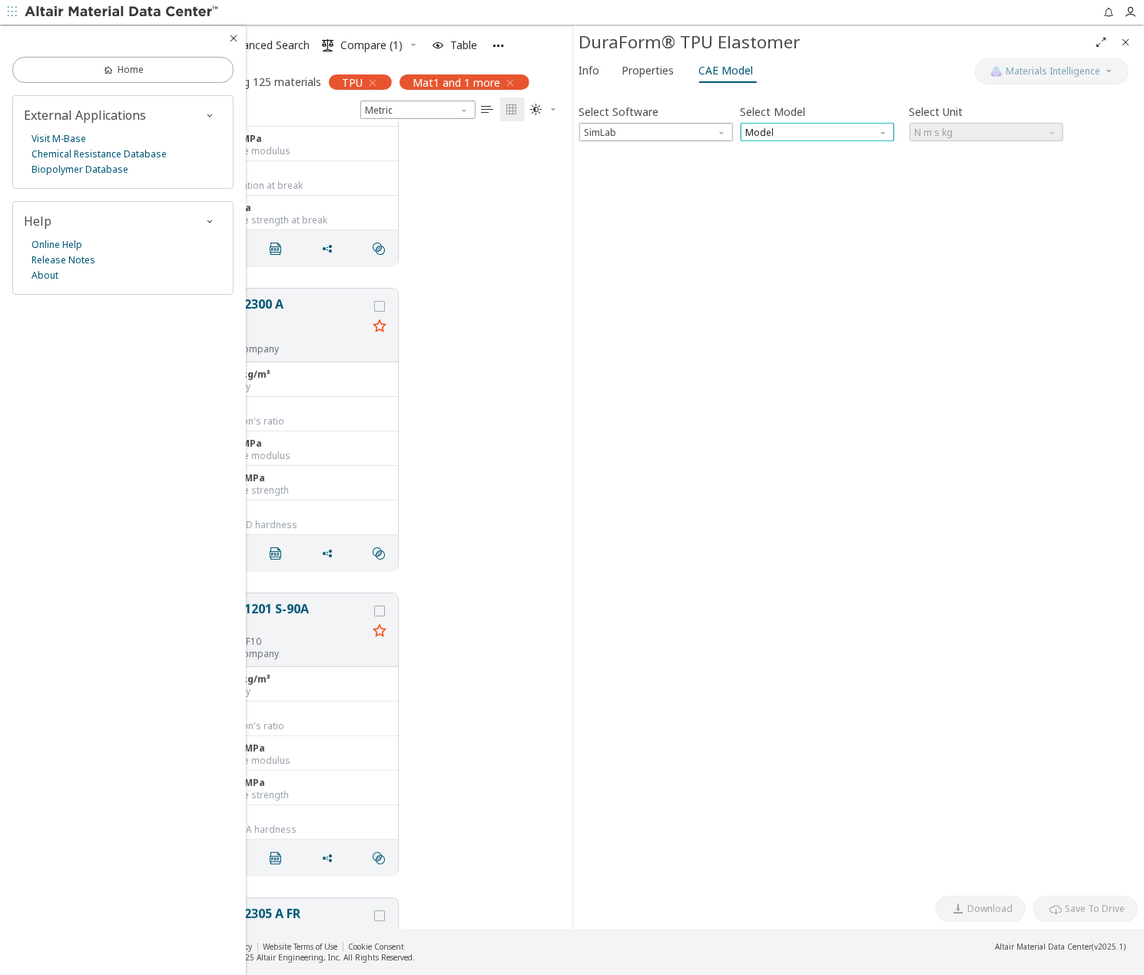
click at [874, 134] on span "Model" at bounding box center [817, 132] width 154 height 18
click at [858, 154] on span "Elastic" at bounding box center [816, 150] width 141 height 11
click at [979, 915] on button "Download" at bounding box center [980, 909] width 90 height 26
